Goal: Obtain resource: Obtain resource

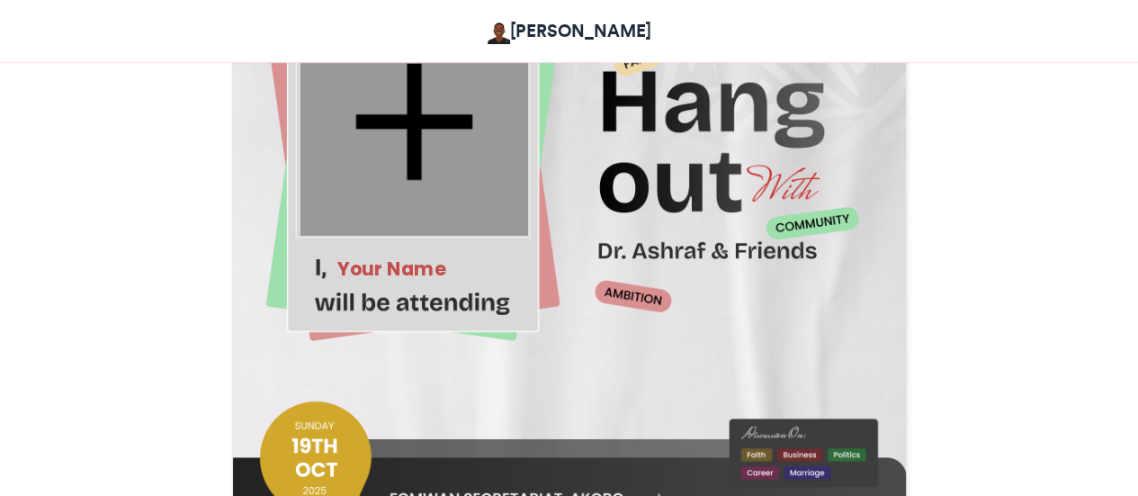
scroll to position [686, 0]
click at [459, 164] on div at bounding box center [414, 122] width 228 height 228
click at [401, 262] on div "Your Name" at bounding box center [432, 269] width 190 height 26
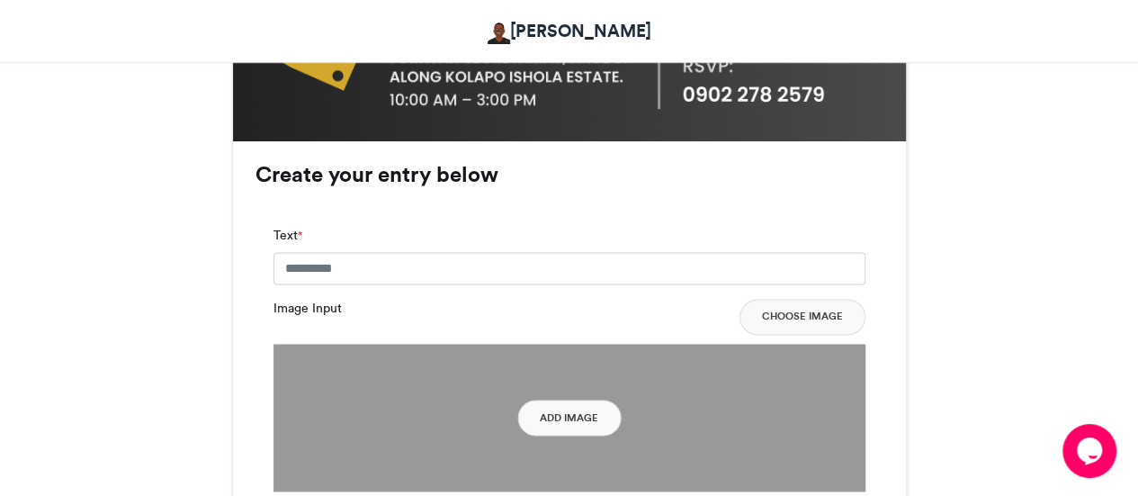
scroll to position [1197, 0]
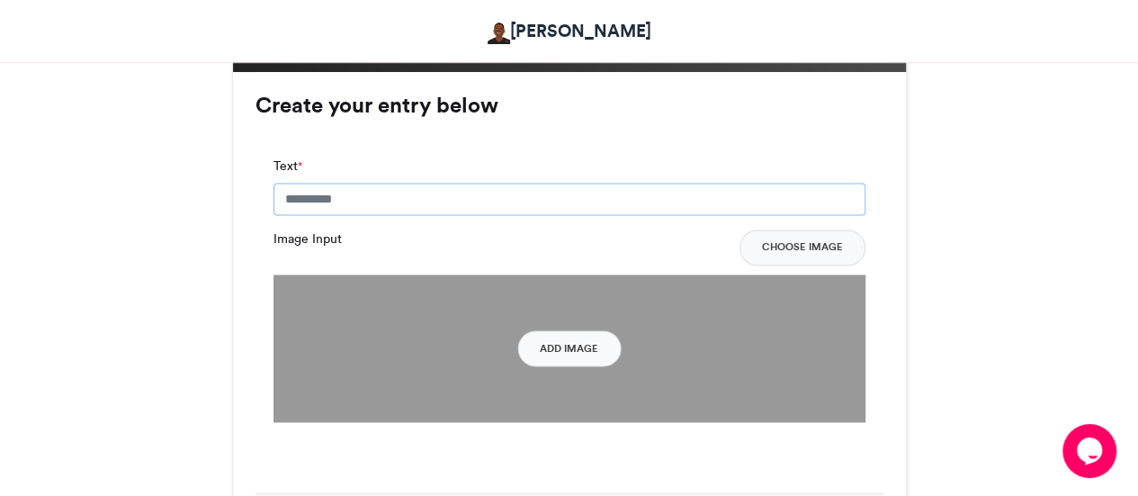
click at [347, 194] on input "Text *" at bounding box center [570, 199] width 592 height 32
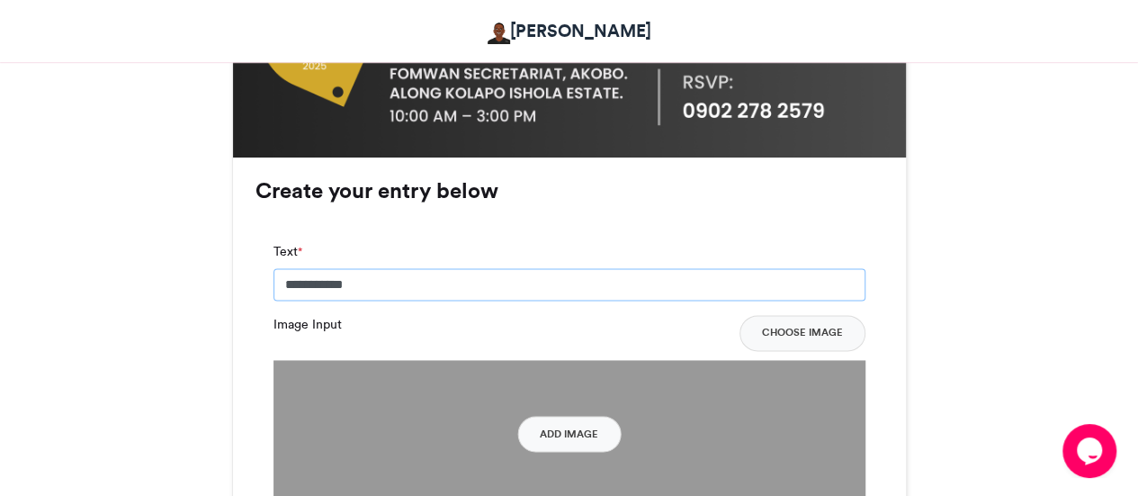
scroll to position [1110, 0]
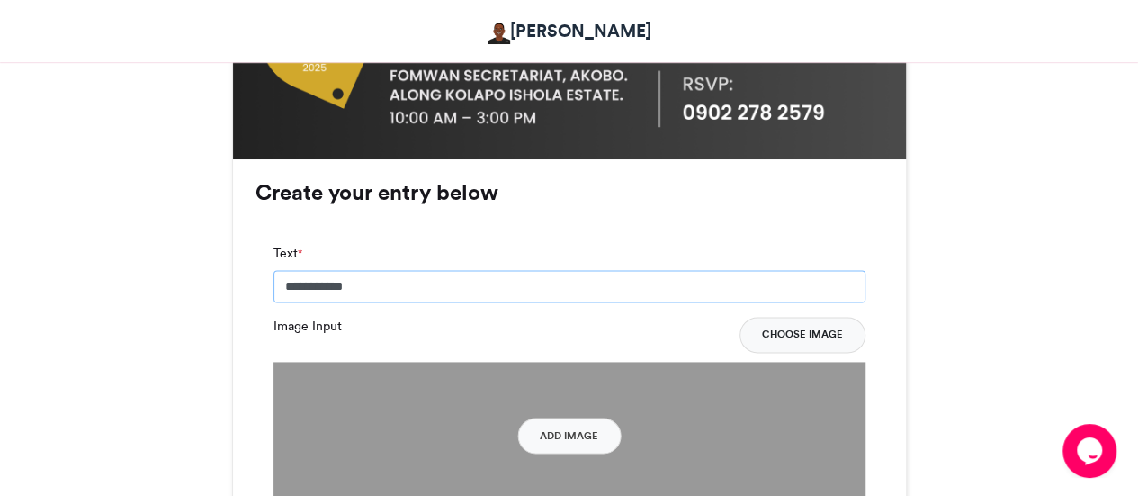
type input "**********"
click at [767, 345] on button "Choose Image" at bounding box center [803, 335] width 126 height 36
click at [553, 432] on button "Add Image" at bounding box center [568, 436] width 103 height 36
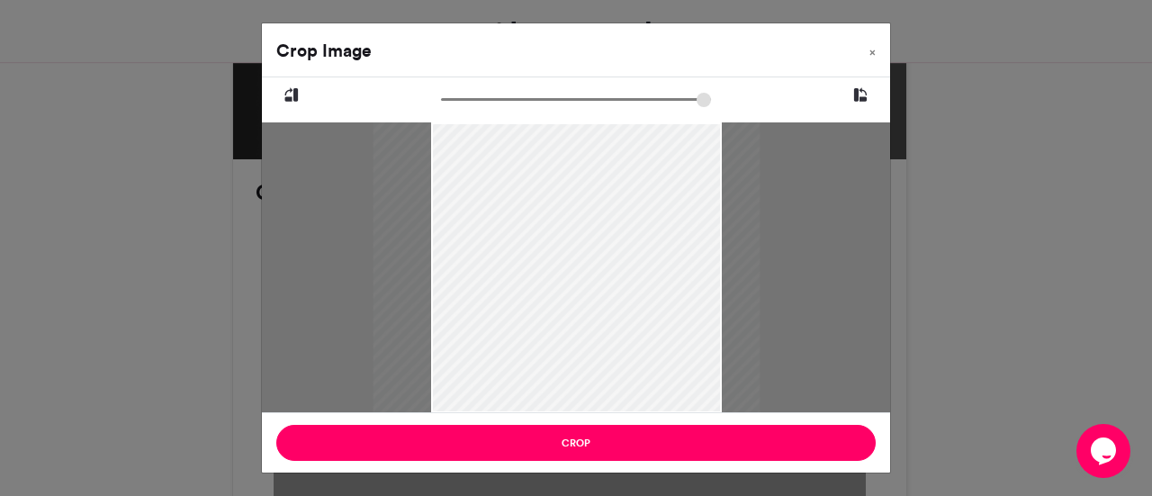
drag, startPoint x: 509, startPoint y: 282, endPoint x: 504, endPoint y: 263, distance: 19.7
click at [504, 263] on div at bounding box center [566, 267] width 387 height 291
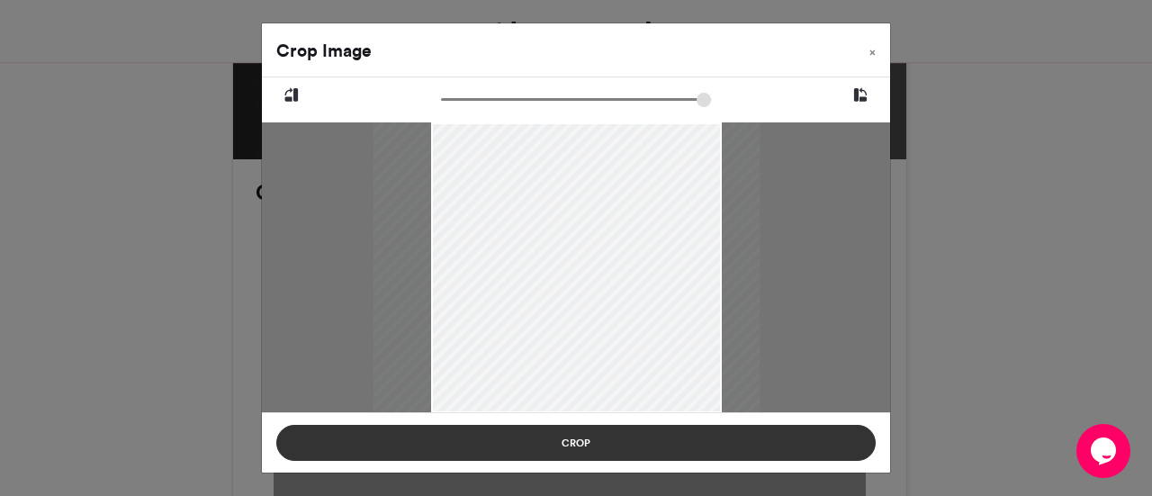
click at [607, 439] on button "Crop" at bounding box center [575, 443] width 599 height 36
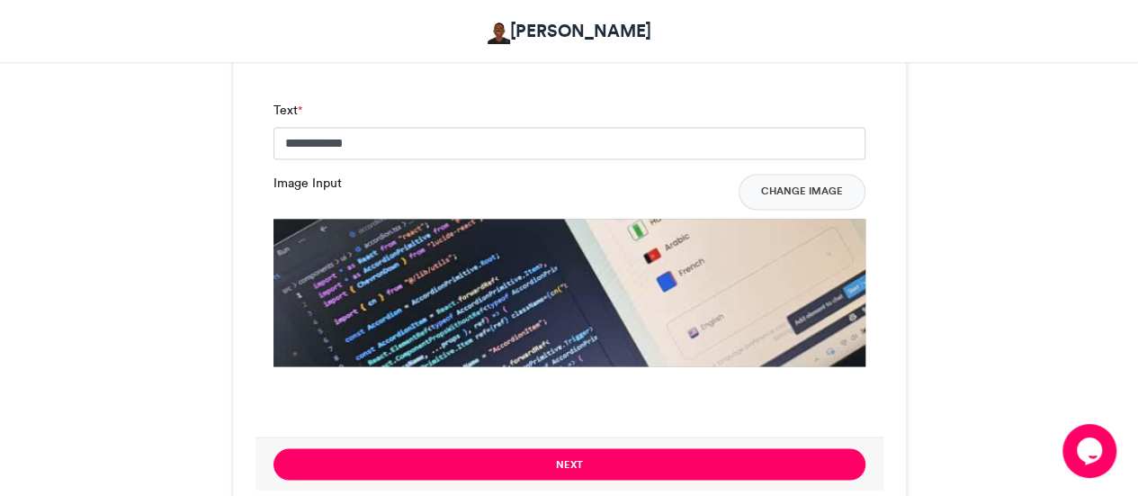
scroll to position [1262, 0]
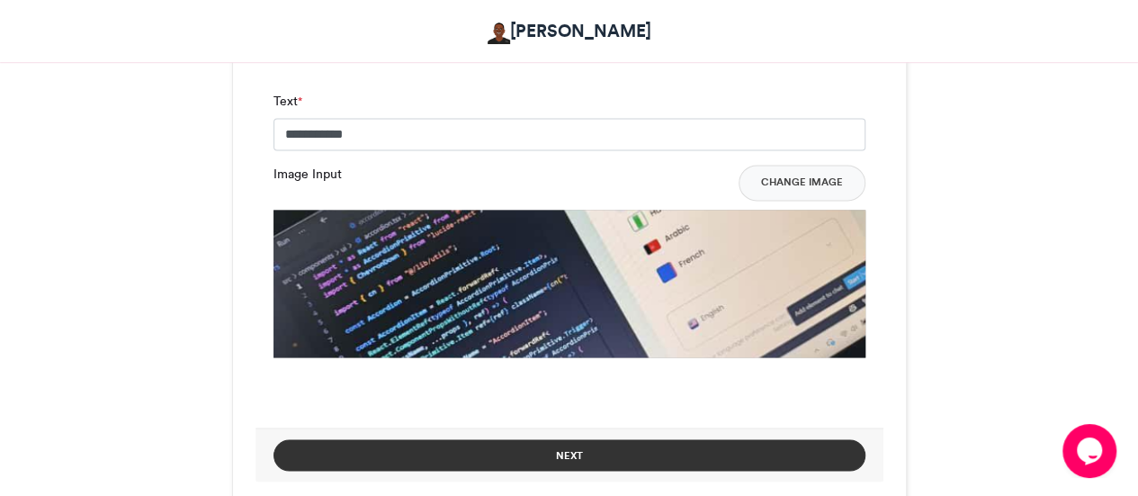
click at [566, 447] on button "Next" at bounding box center [570, 454] width 592 height 31
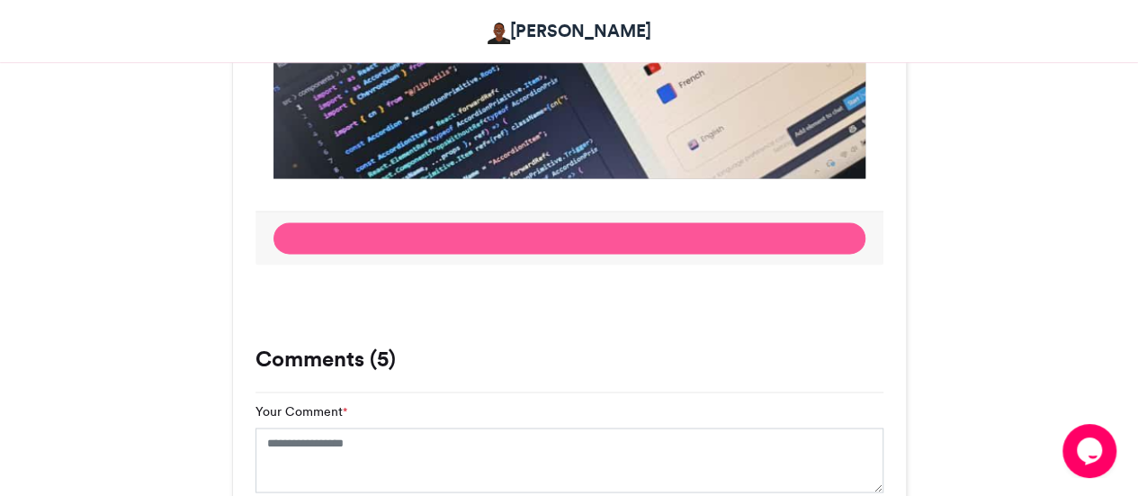
scroll to position [1058, 0]
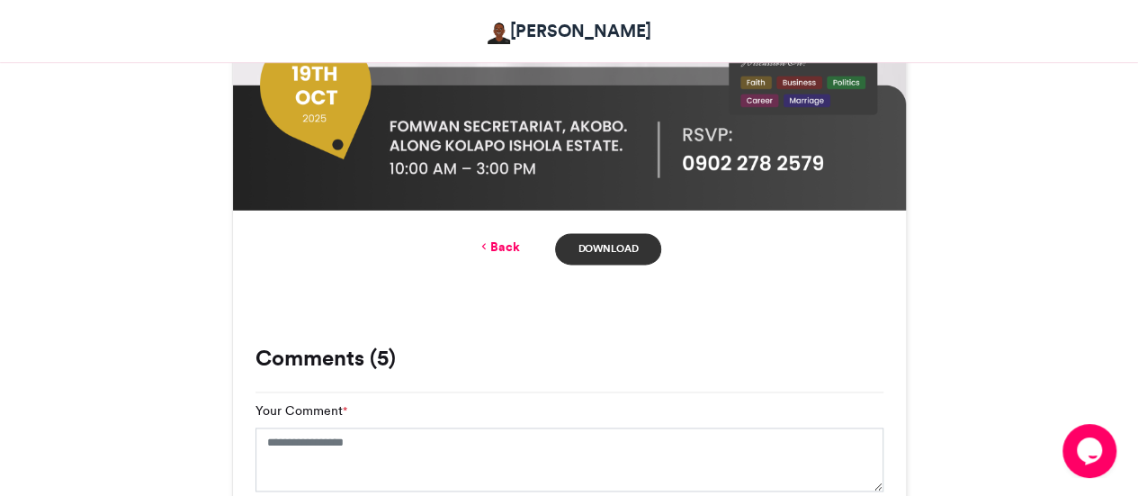
click at [601, 245] on link "Download" at bounding box center [607, 248] width 105 height 31
